Goal: Navigation & Orientation: Find specific page/section

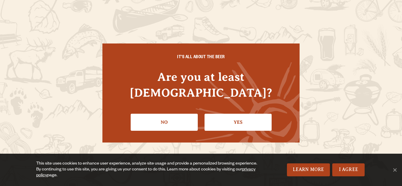
drag, startPoint x: 244, startPoint y: 108, endPoint x: 247, endPoint y: 113, distance: 5.7
click at [247, 114] on link "Yes" at bounding box center [238, 122] width 67 height 17
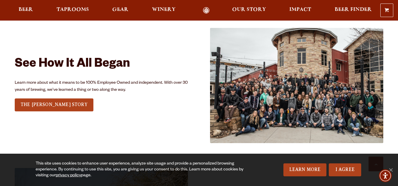
scroll to position [795, 0]
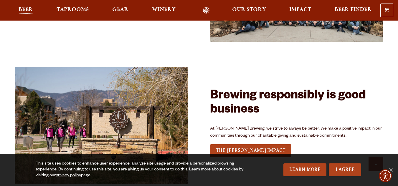
click at [33, 9] on link "Beer" at bounding box center [26, 10] width 22 height 7
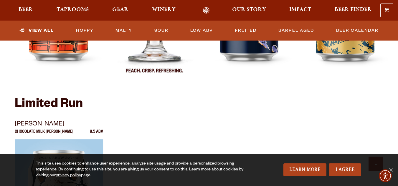
scroll to position [942, 0]
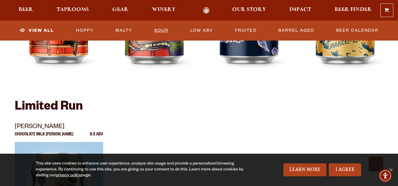
click at [162, 32] on link "Sour" at bounding box center [161, 31] width 19 height 14
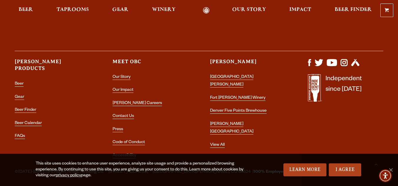
scroll to position [547, 0]
